Goal: Task Accomplishment & Management: Manage account settings

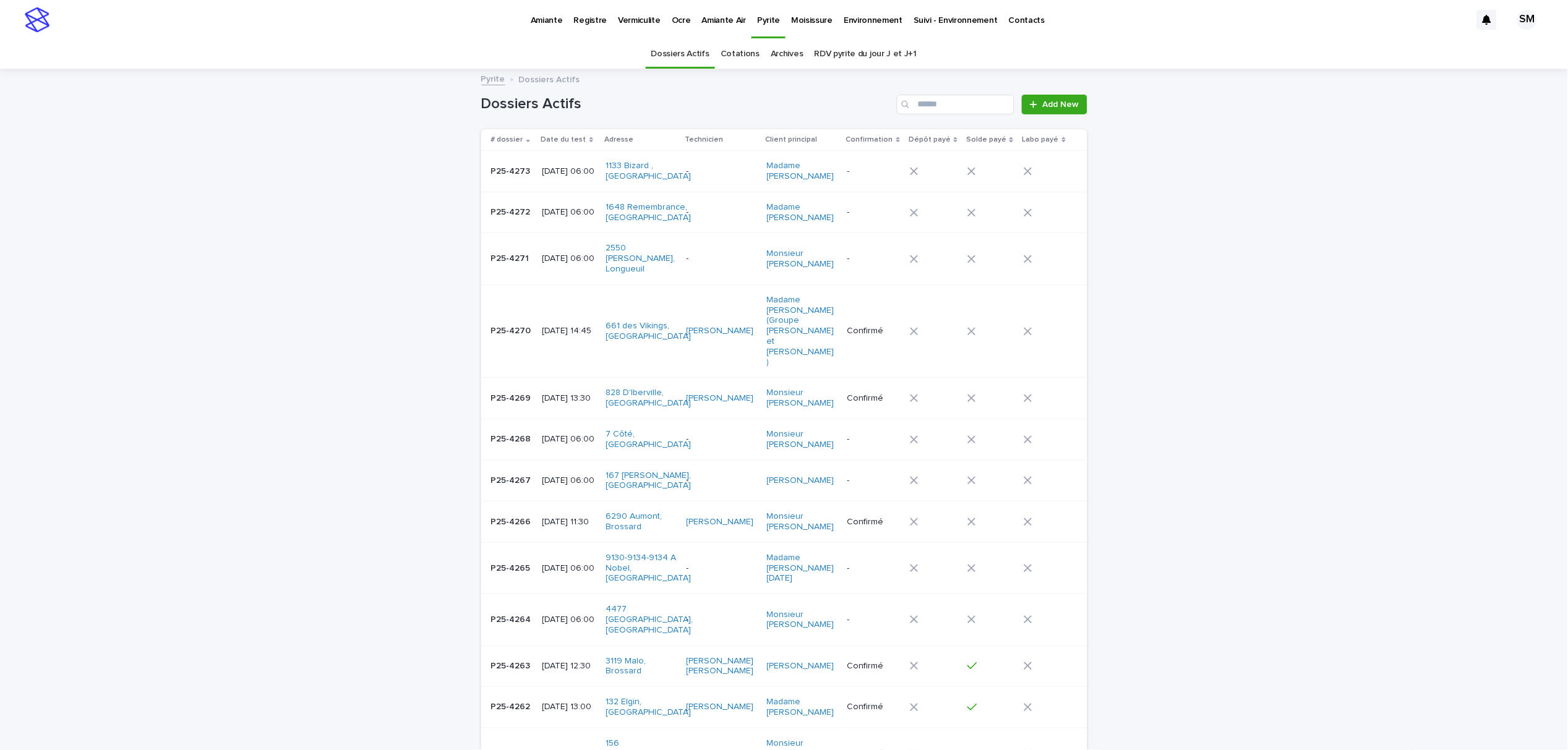
click at [635, 22] on p "Vermiculite" at bounding box center [639, 13] width 43 height 26
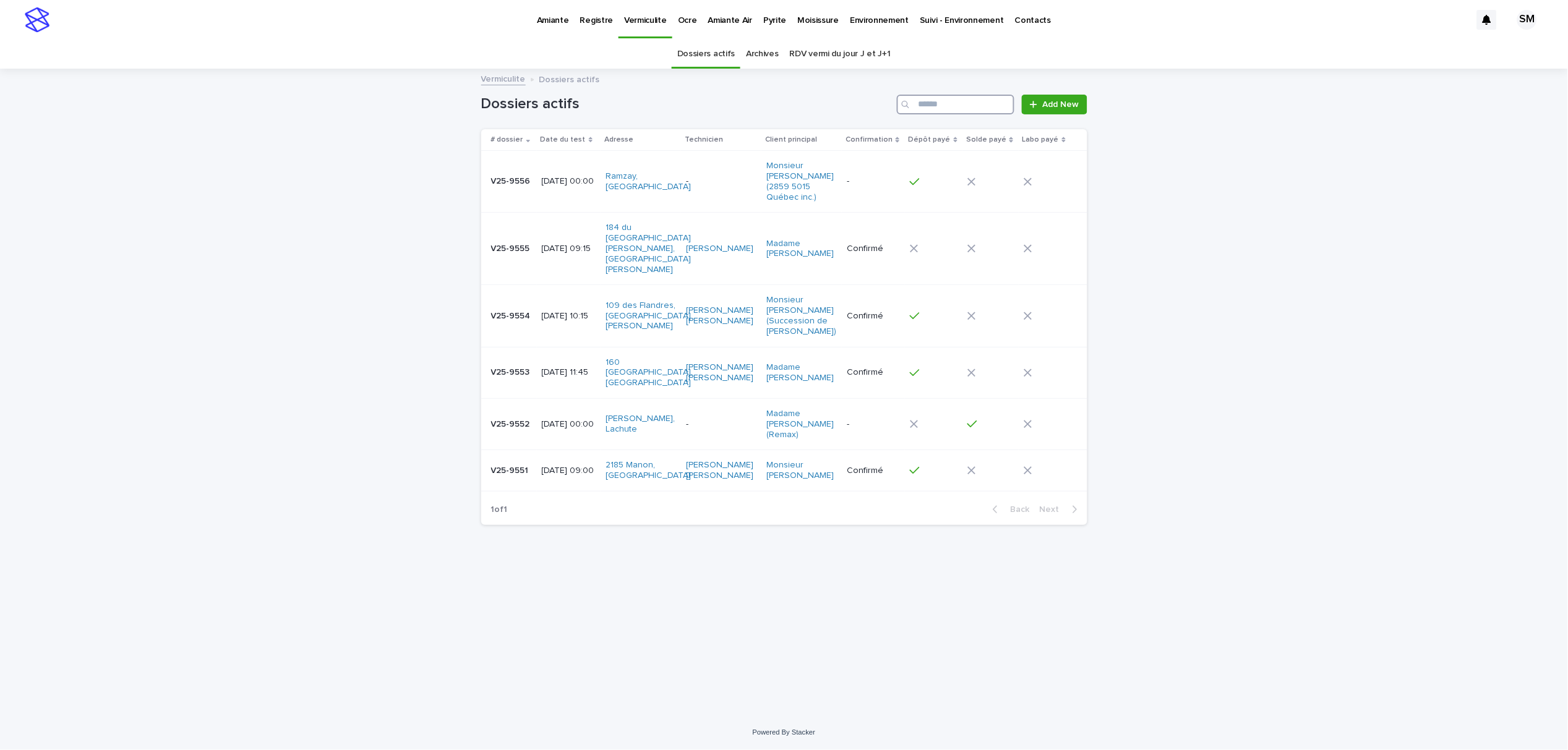
click at [930, 104] on input "Search" at bounding box center [955, 104] width 118 height 20
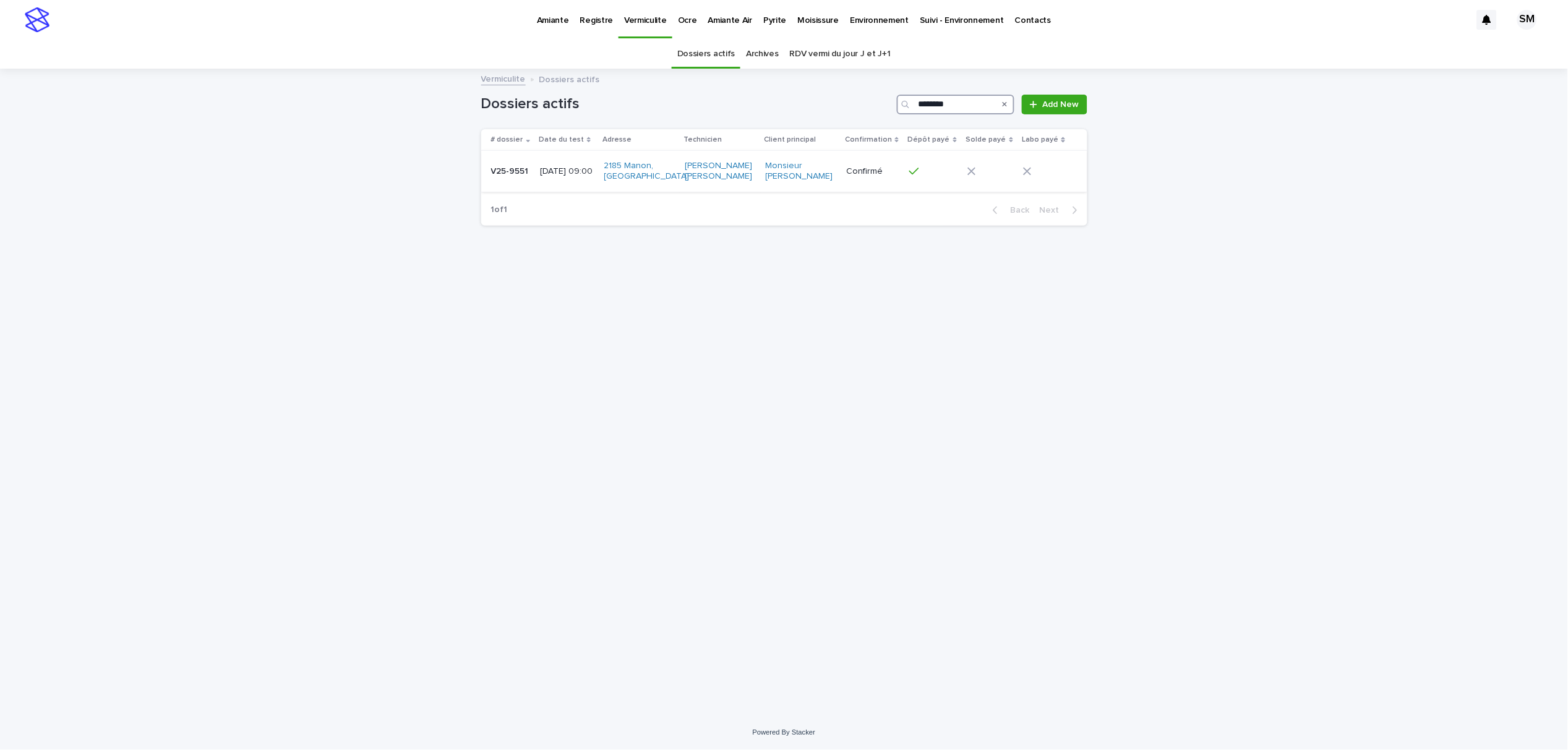
type input "********"
click at [516, 173] on p "V25-9551" at bounding box center [511, 170] width 40 height 13
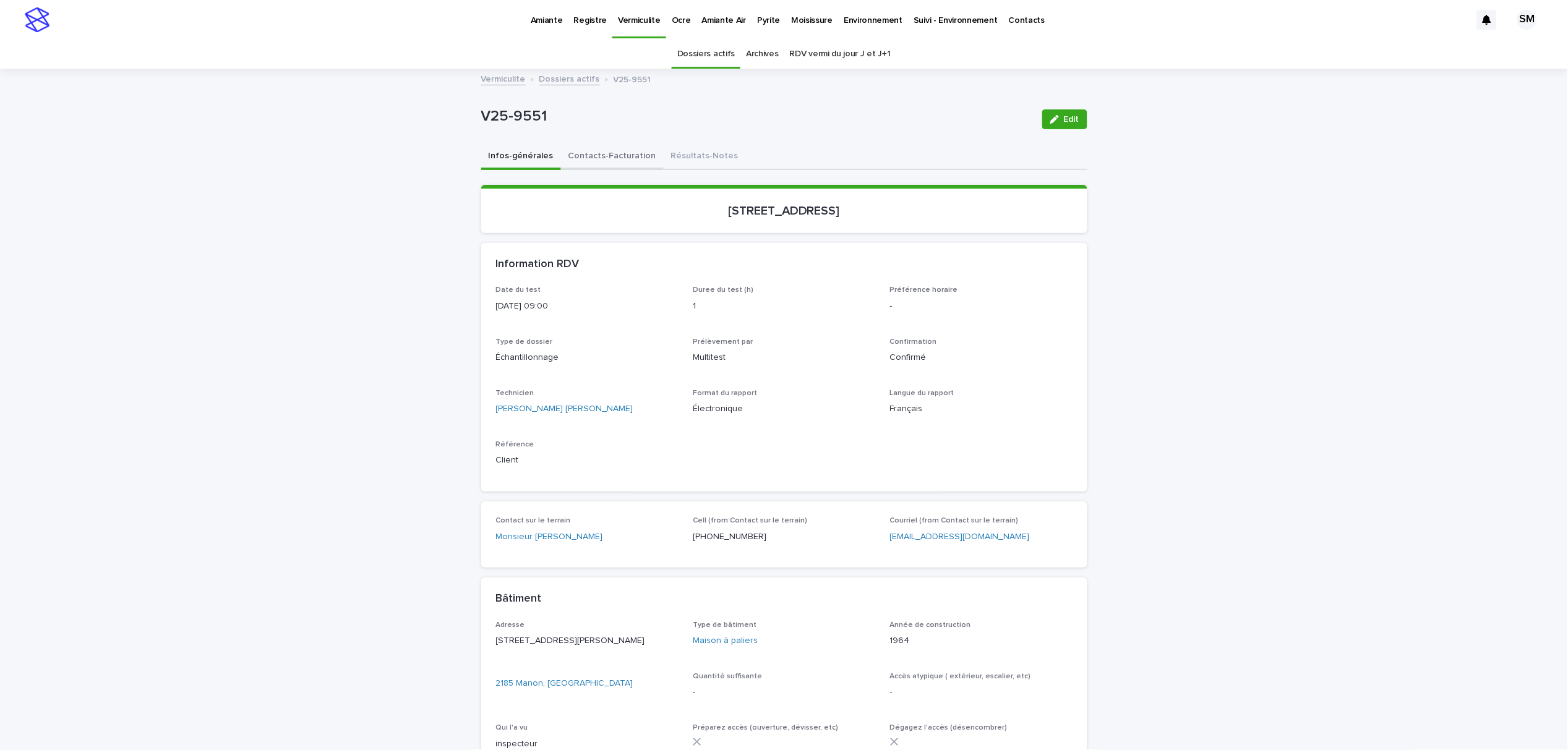
click at [613, 149] on button "Contacts-Facturation" at bounding box center [612, 157] width 102 height 26
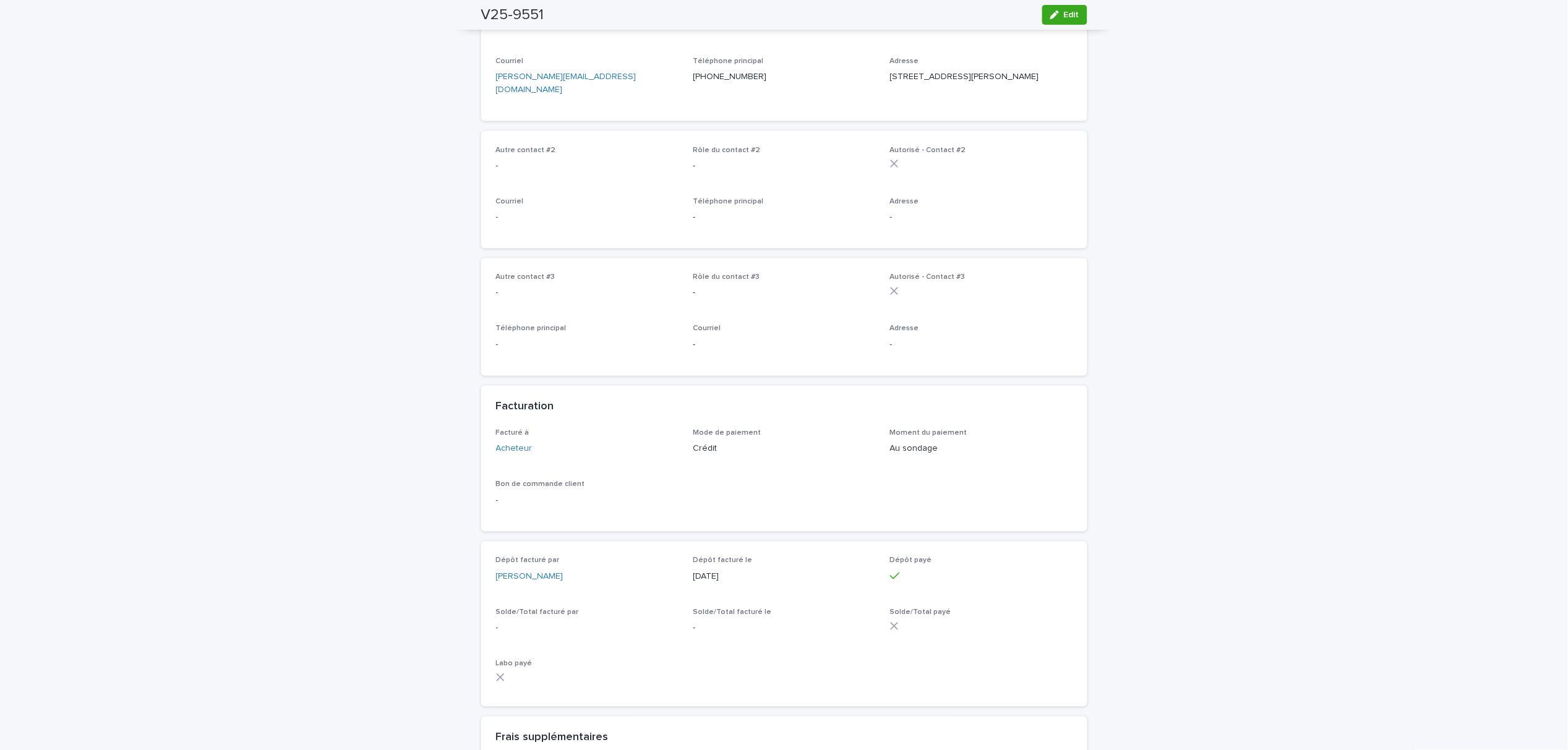
scroll to position [82, 0]
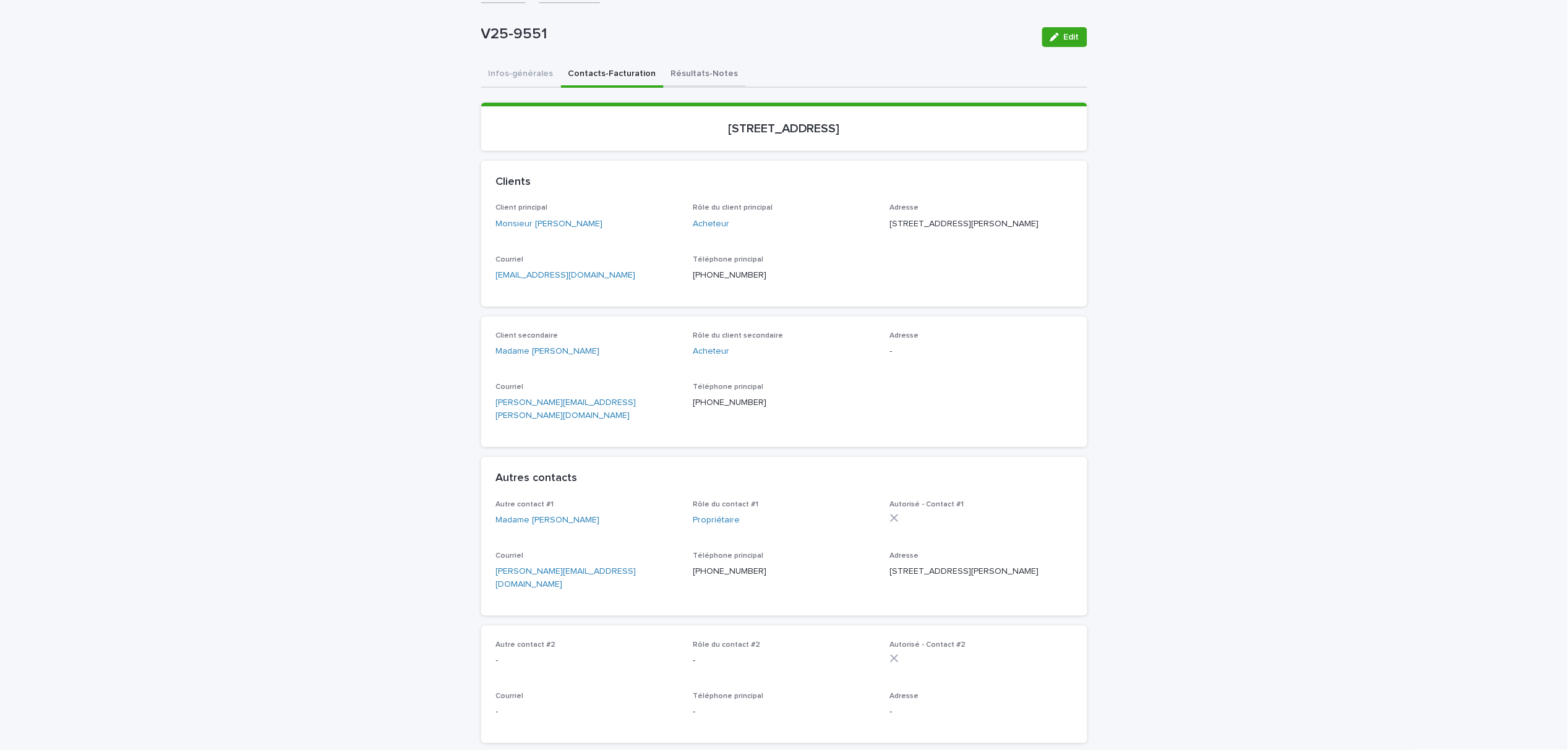
click at [676, 76] on button "Résultats-Notes" at bounding box center [704, 74] width 82 height 26
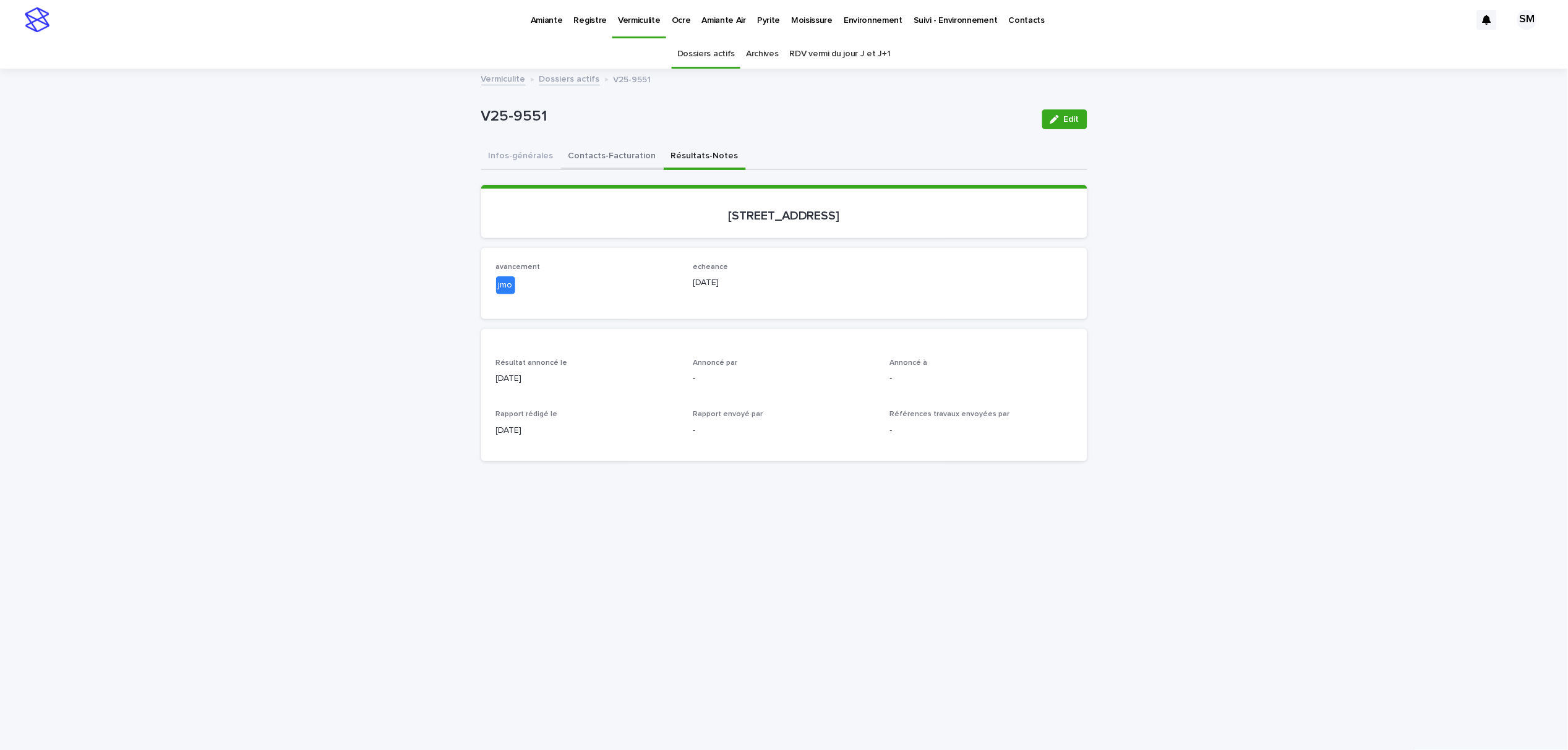
click at [588, 158] on button "Contacts-Facturation" at bounding box center [612, 157] width 102 height 26
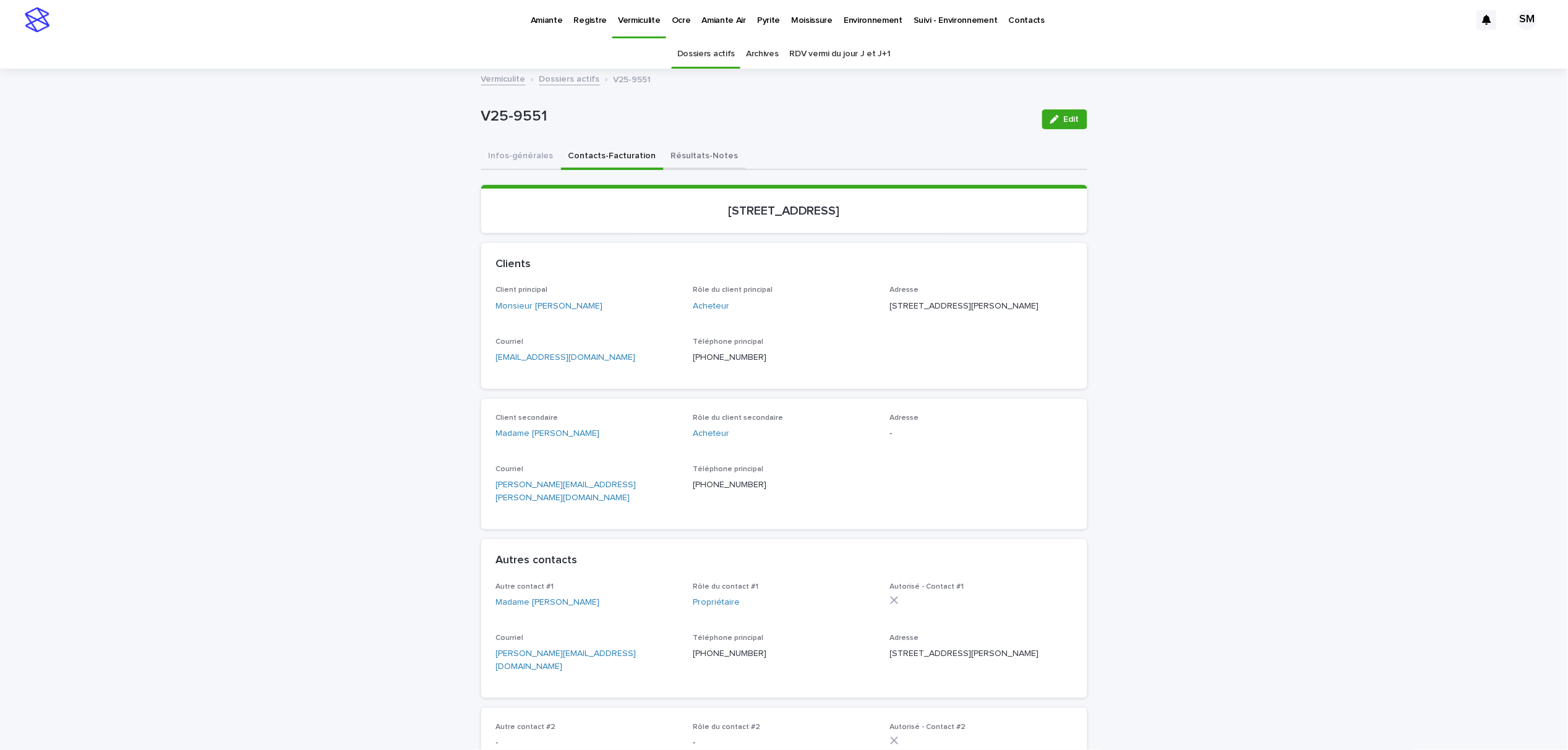
click at [667, 157] on button "Résultats-Notes" at bounding box center [704, 157] width 82 height 26
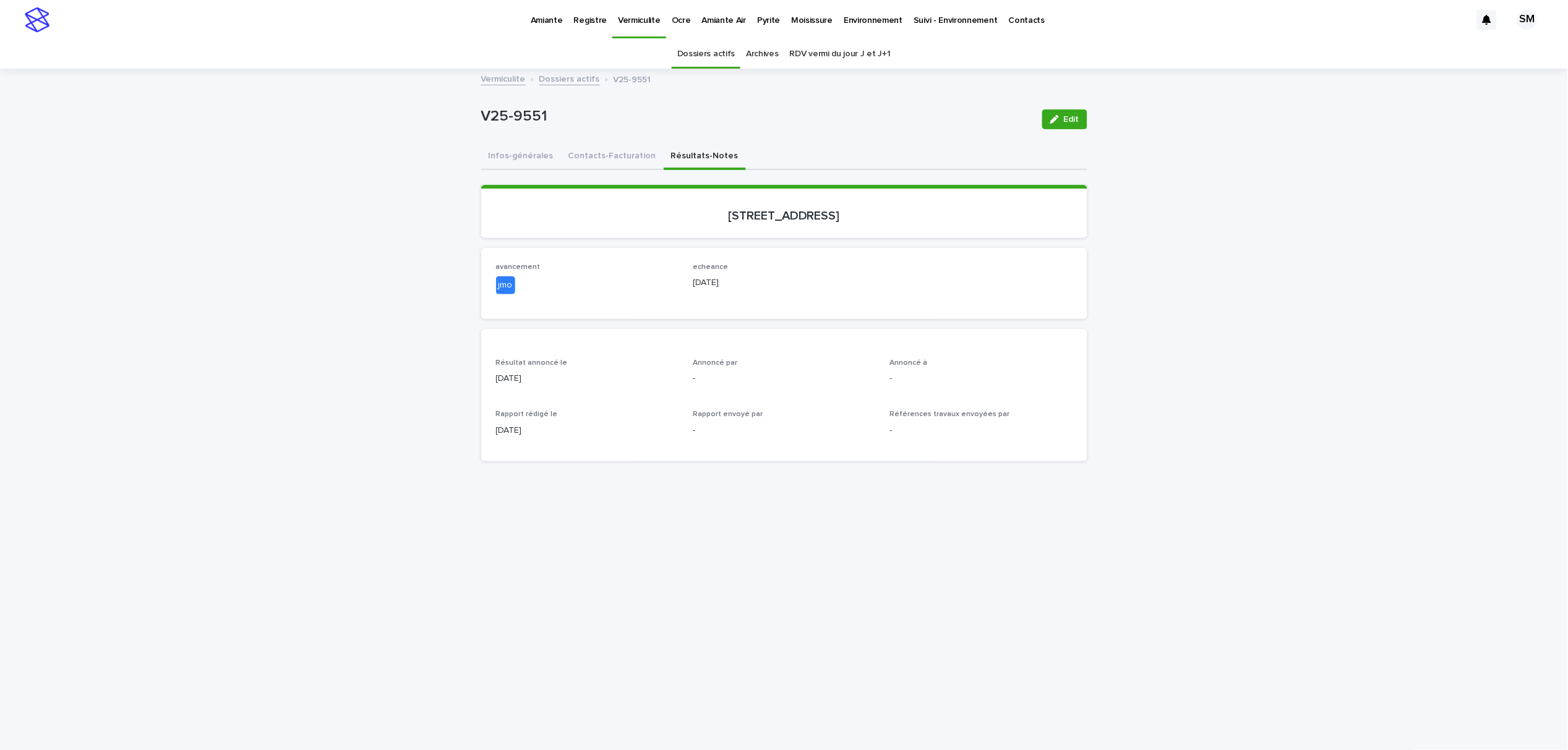
drag, startPoint x: 1051, startPoint y: 128, endPoint x: 919, endPoint y: 259, distance: 186.0
click at [1052, 127] on button "Edit" at bounding box center [1065, 119] width 45 height 20
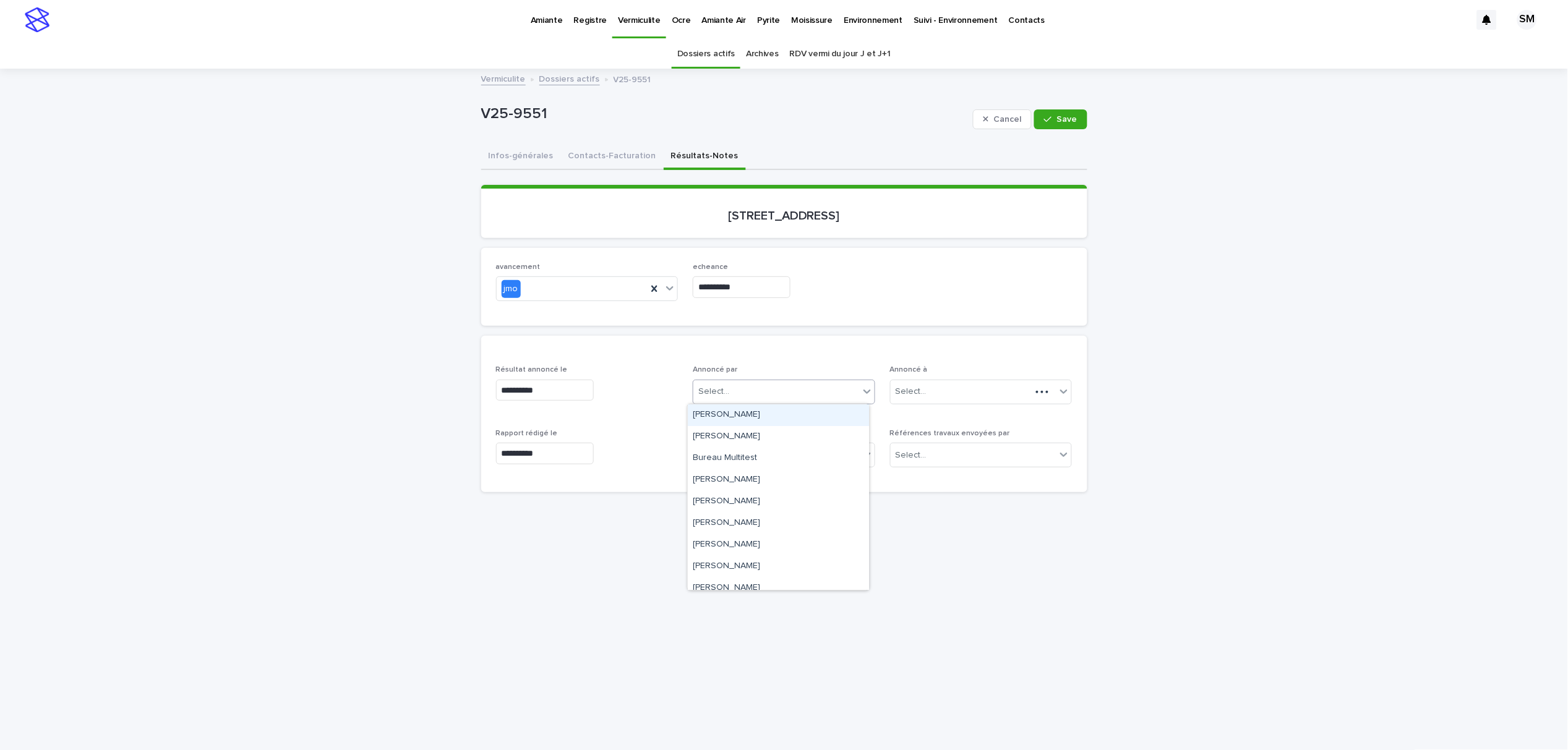
click at [759, 386] on div "Select..." at bounding box center [776, 391] width 165 height 20
type input "**"
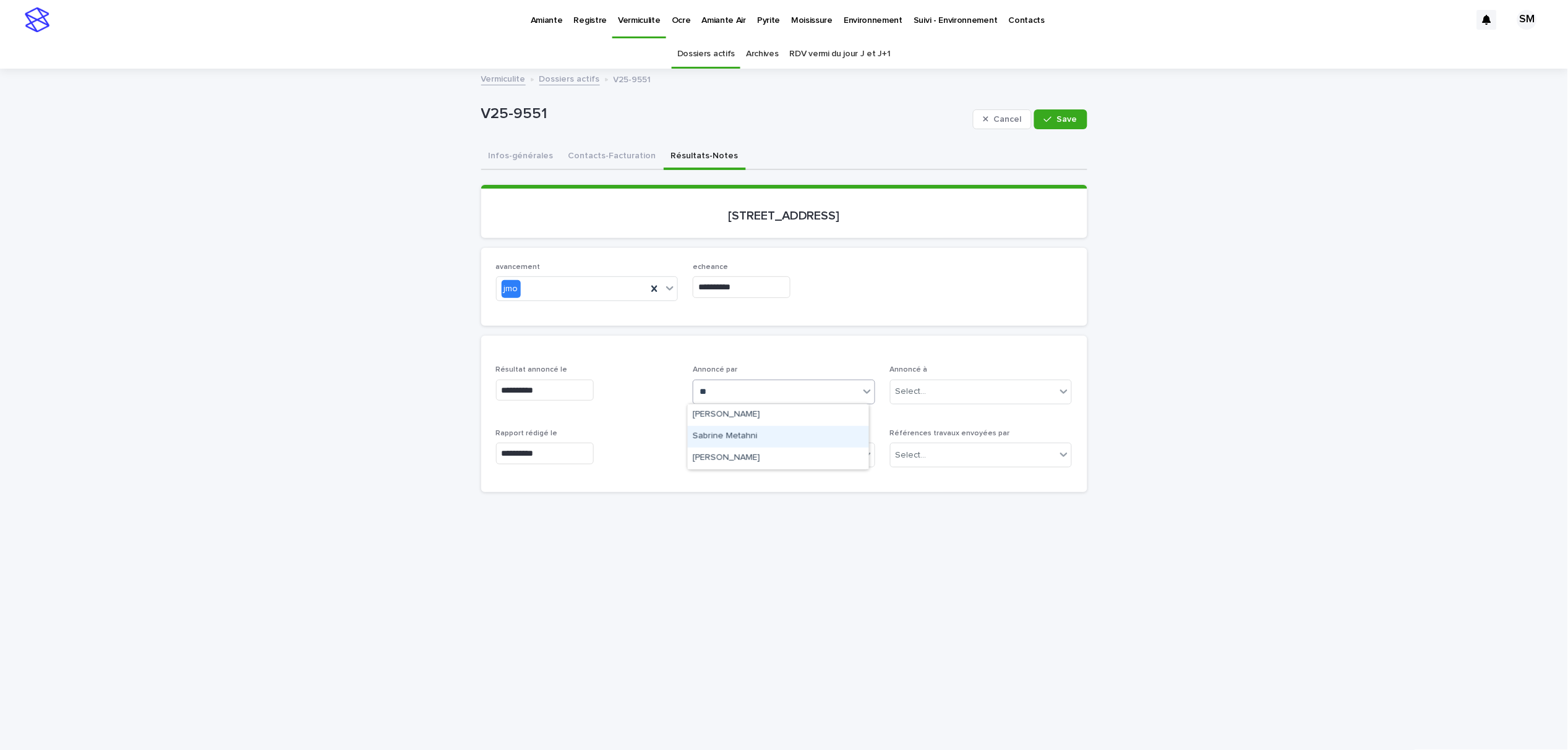
click at [784, 433] on div "Sabrine Metahni" at bounding box center [778, 437] width 182 height 22
click at [945, 394] on div "Select..." at bounding box center [974, 391] width 165 height 20
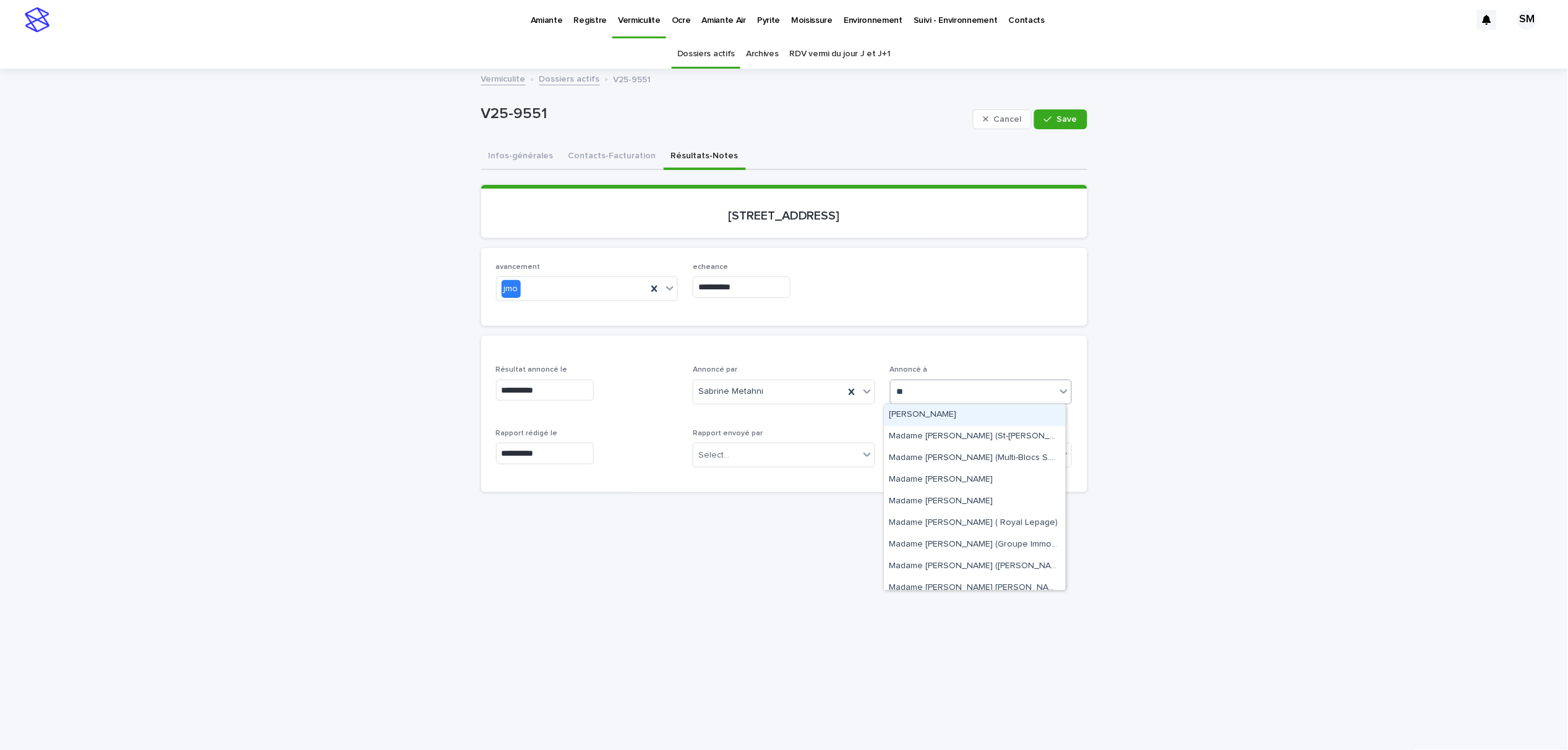
type input "*"
type input "***"
click at [943, 410] on div "Monsieur Ali Tawil" at bounding box center [975, 415] width 182 height 22
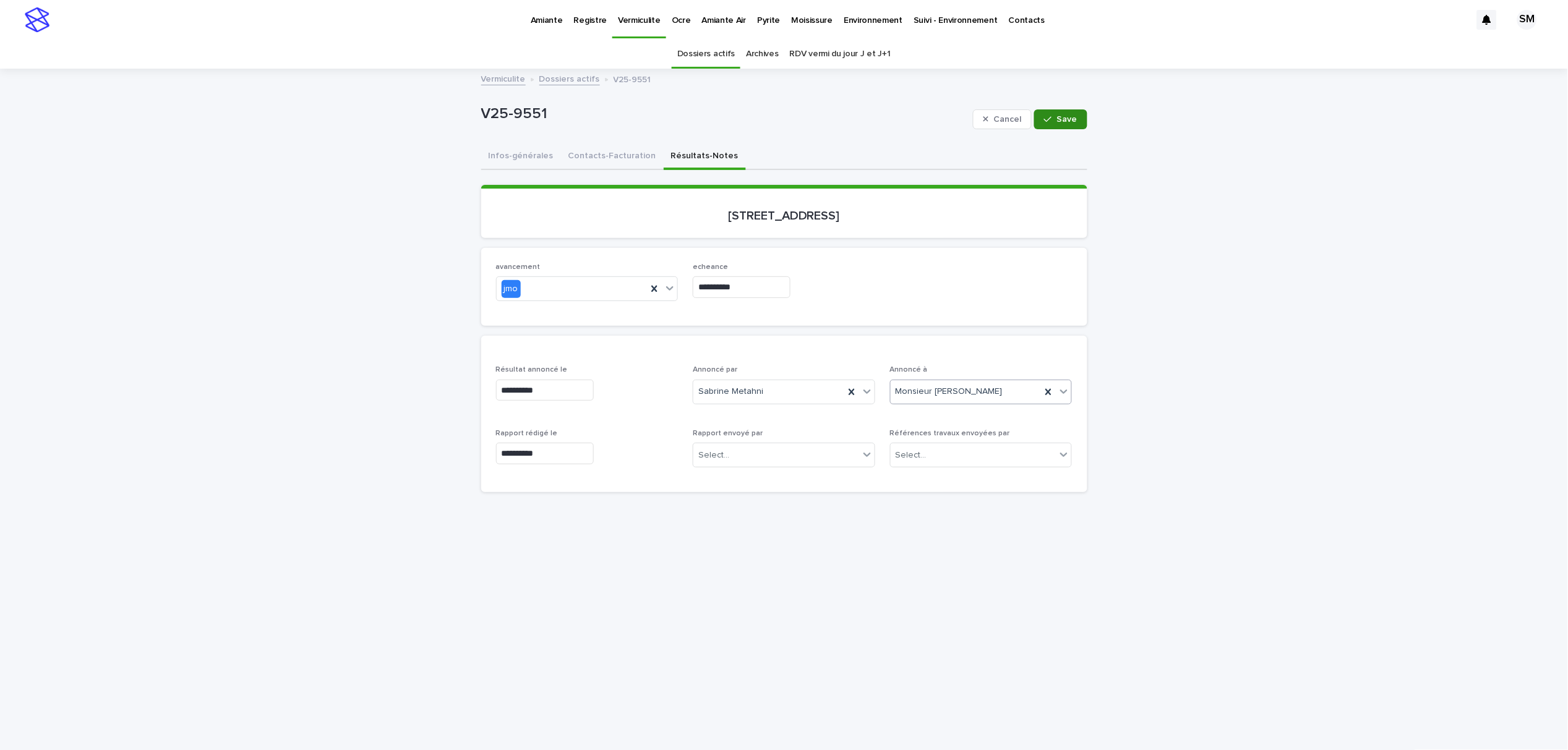
click at [1057, 116] on span "Save" at bounding box center [1067, 119] width 20 height 8
